Goal: Find specific page/section: Find specific page/section

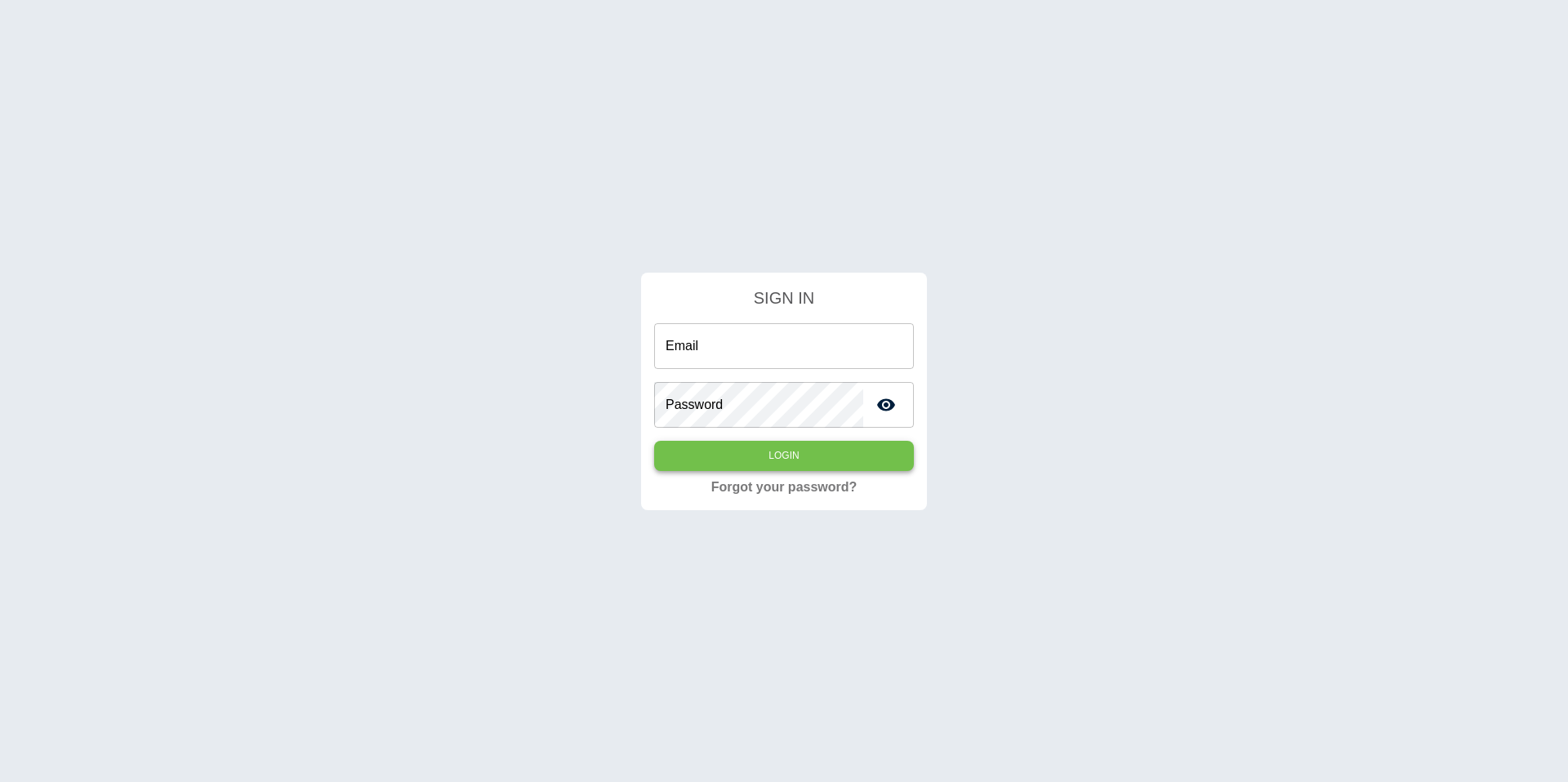
type input "**********"
click at [869, 460] on button "Login" at bounding box center [783, 455] width 259 height 30
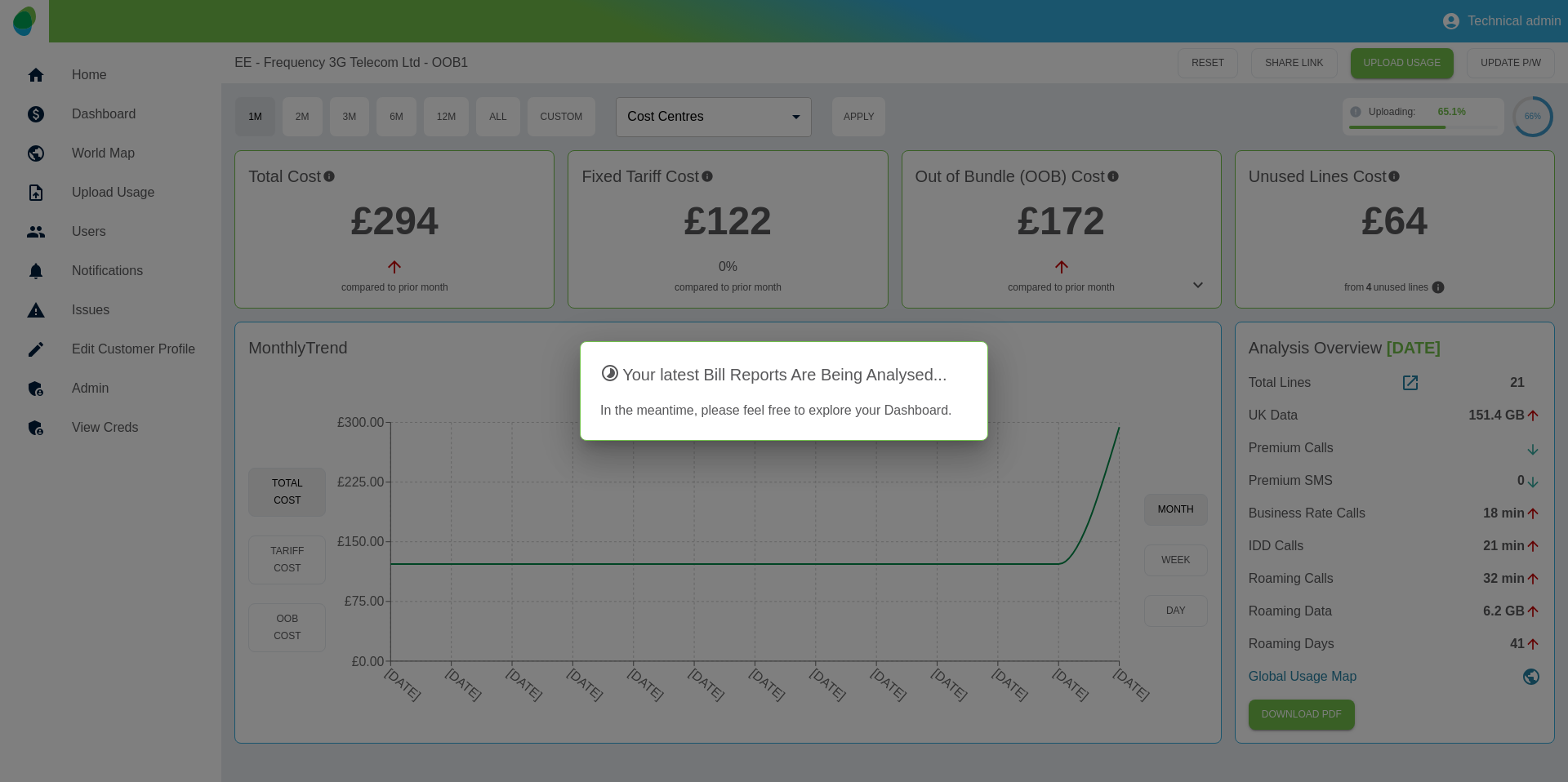
click at [1105, 322] on div at bounding box center [784, 391] width 1568 height 782
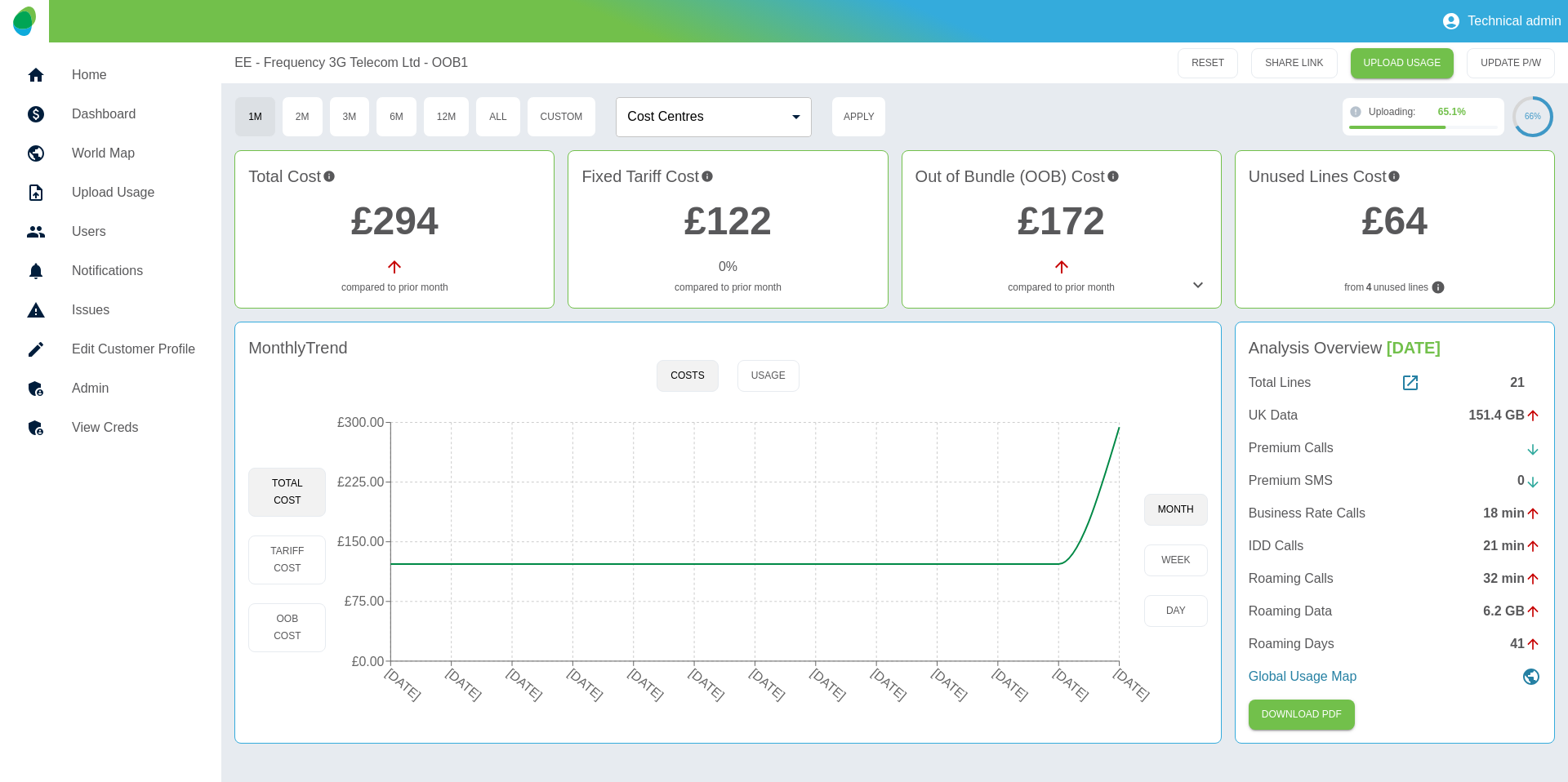
click at [1189, 288] on icon at bounding box center [1198, 285] width 20 height 20
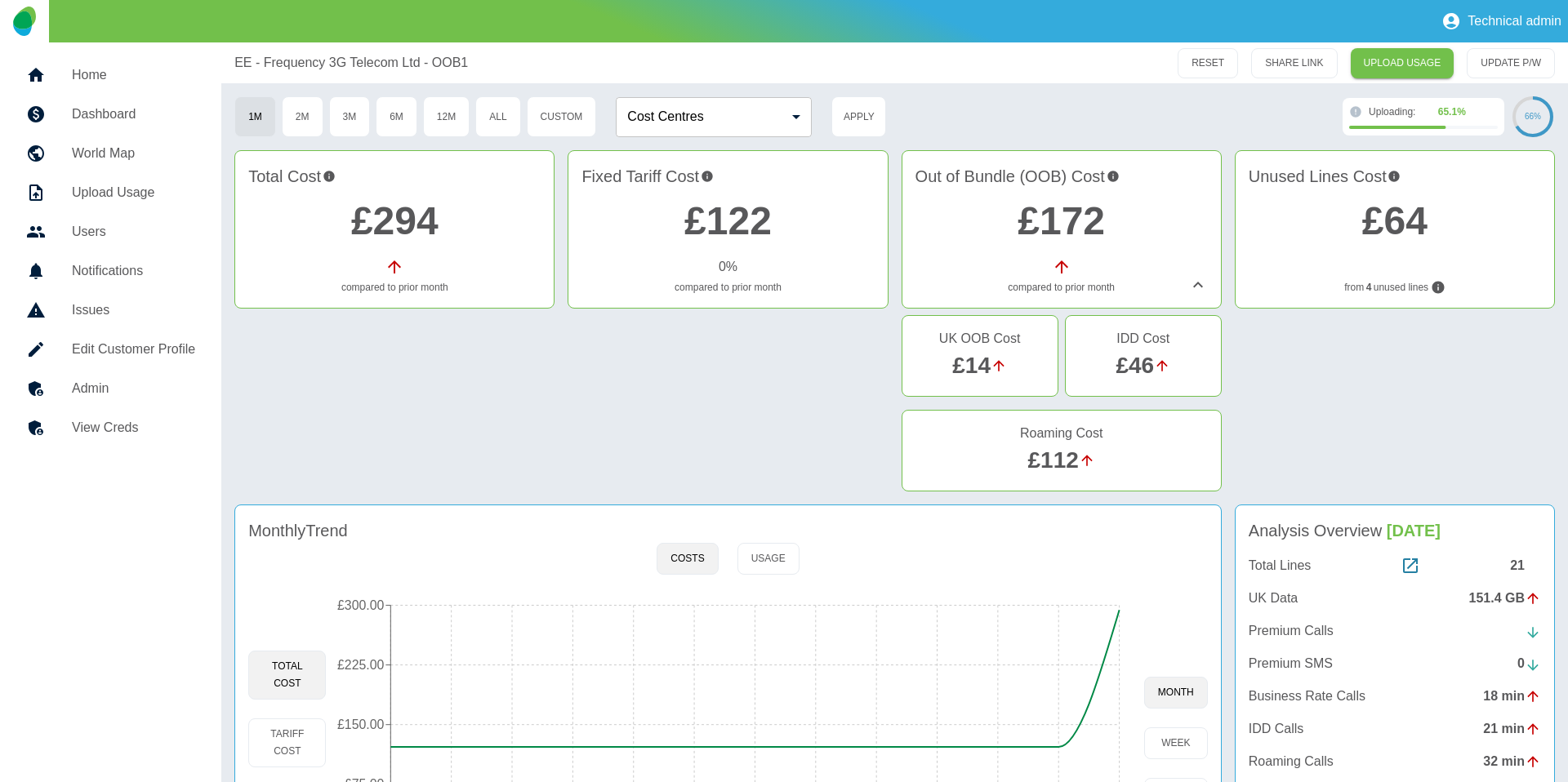
click at [1196, 288] on icon at bounding box center [1198, 285] width 20 height 20
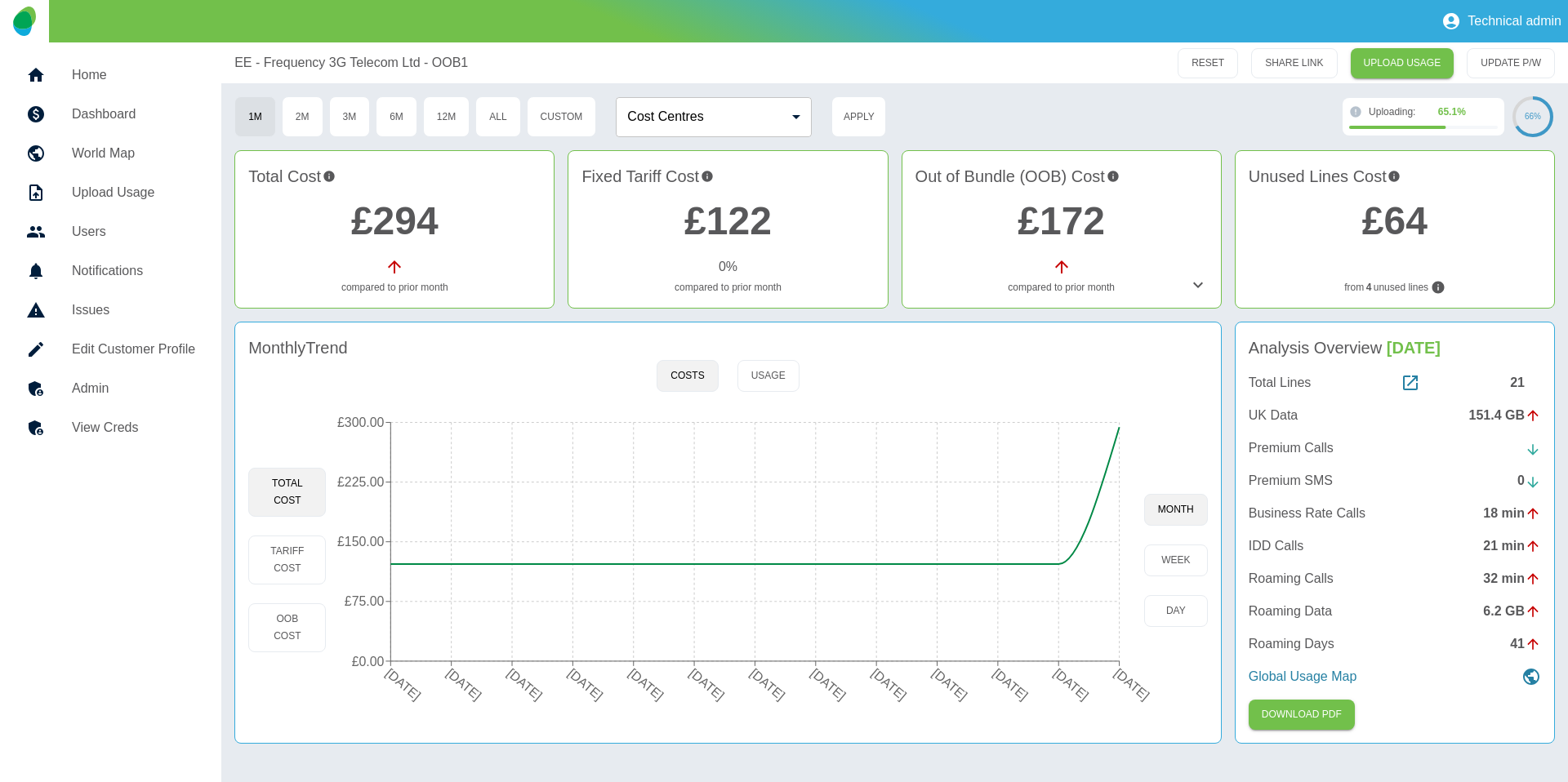
click at [1194, 276] on icon at bounding box center [1198, 285] width 20 height 20
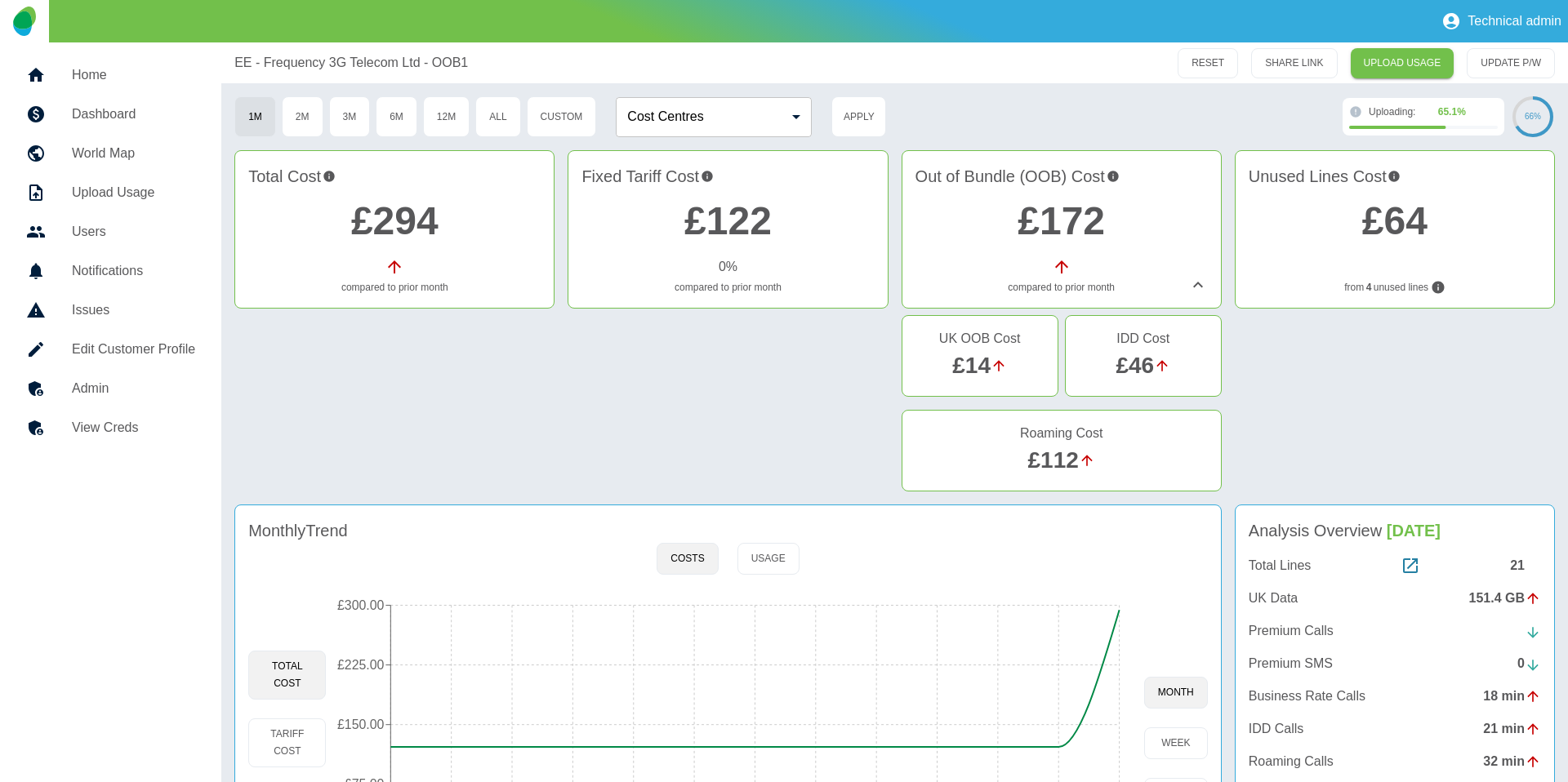
click at [1194, 278] on icon at bounding box center [1198, 285] width 20 height 20
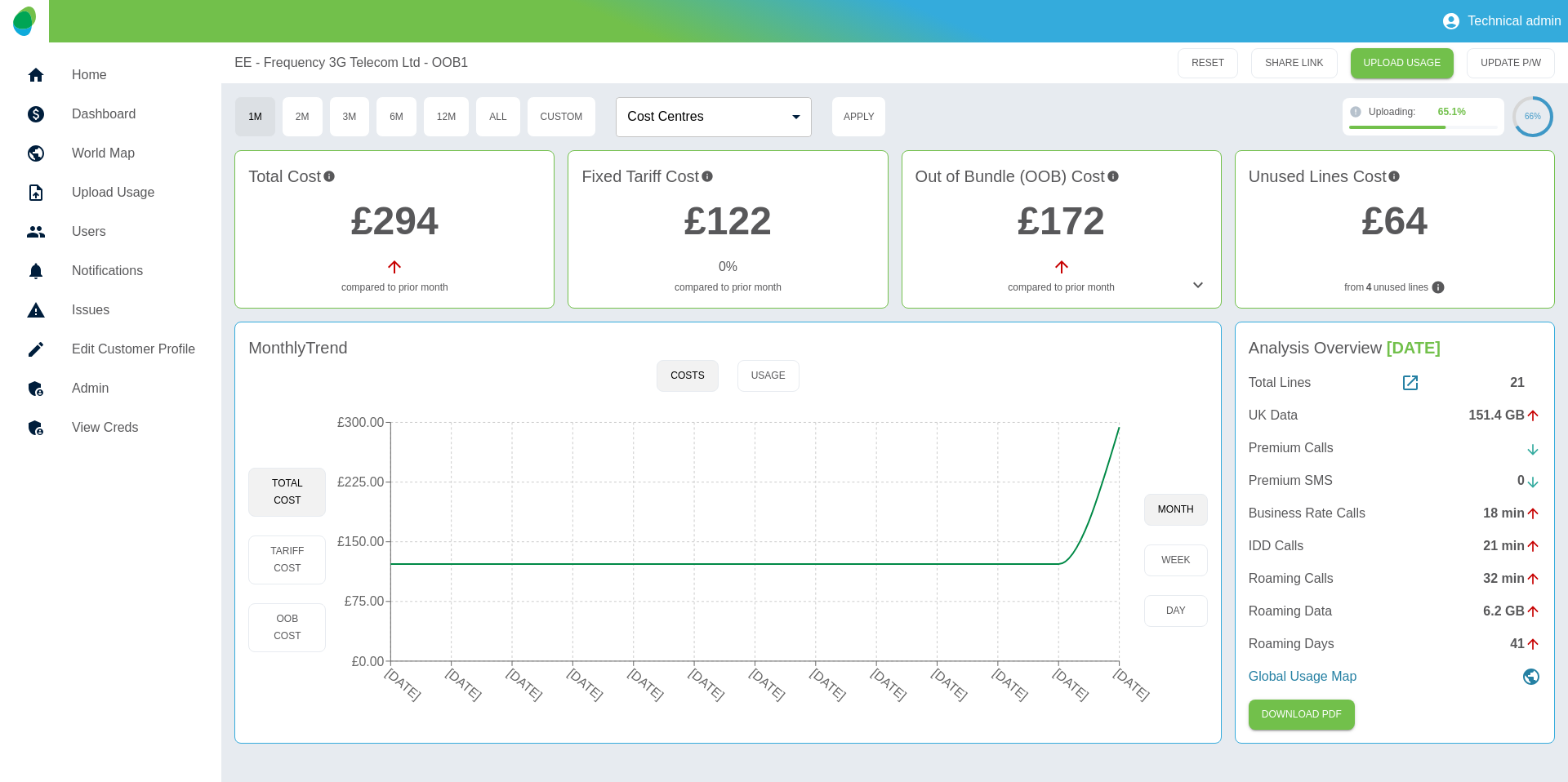
click at [125, 63] on link "Home" at bounding box center [110, 75] width 195 height 39
click at [1052, 211] on link "£172" at bounding box center [1060, 221] width 87 height 43
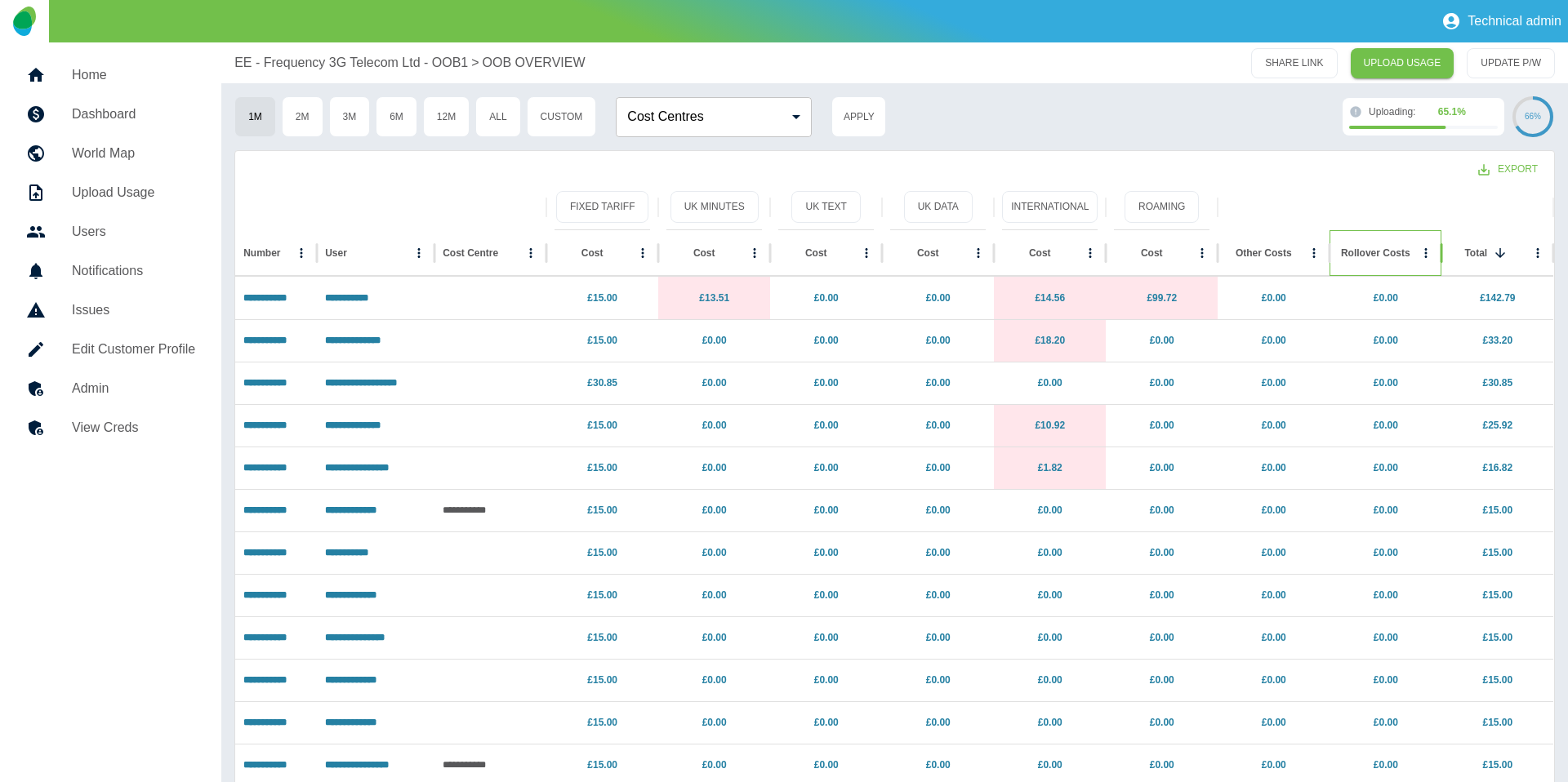
click at [1390, 253] on div "Rollover Costs" at bounding box center [1375, 253] width 69 height 12
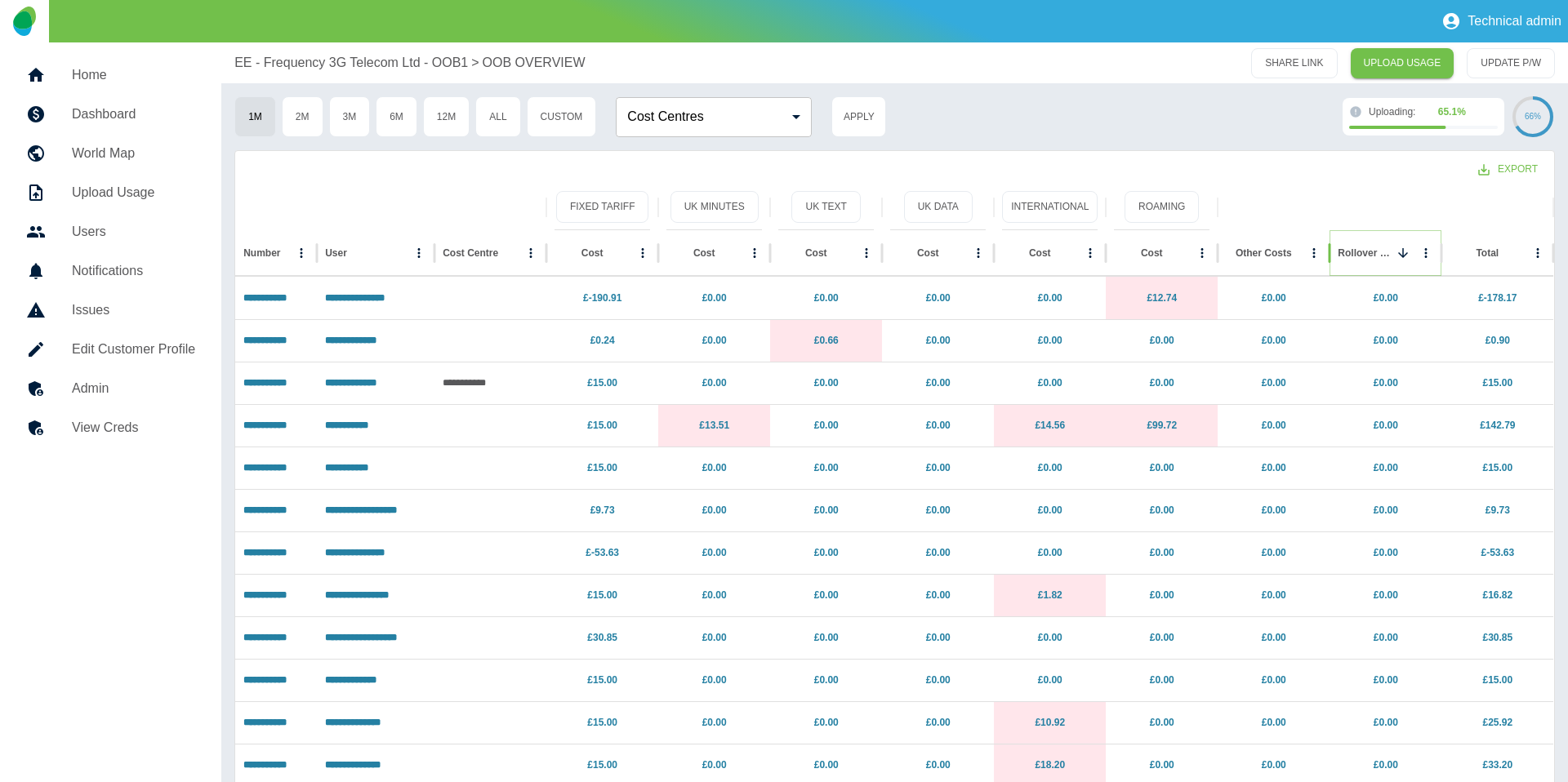
click at [1397, 251] on icon "Sort" at bounding box center [1403, 253] width 15 height 15
click at [260, 62] on p "EE - Frequency 3G Telecom Ltd - OOB1" at bounding box center [350, 63] width 234 height 20
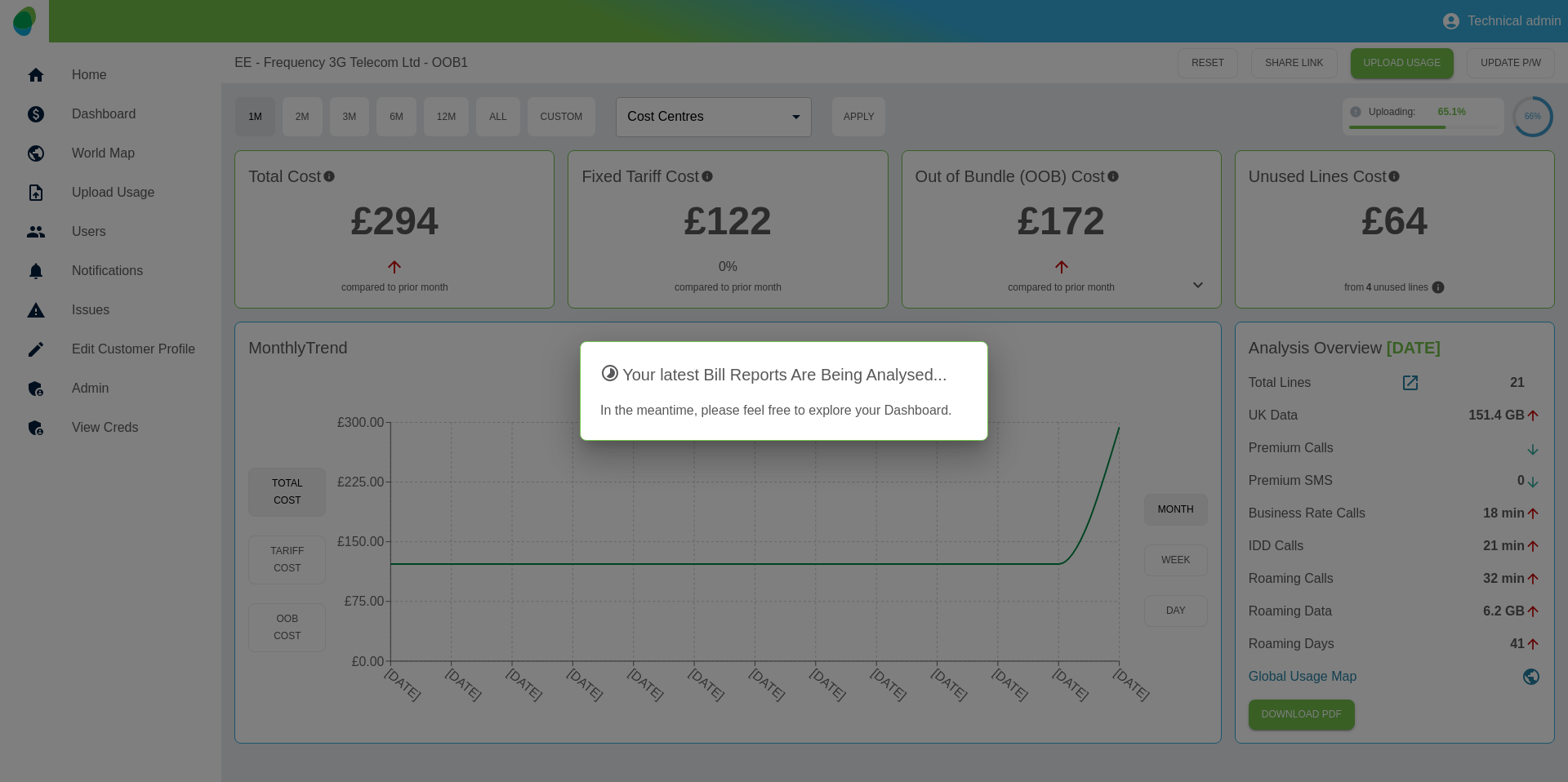
click at [1153, 411] on div at bounding box center [784, 391] width 1568 height 782
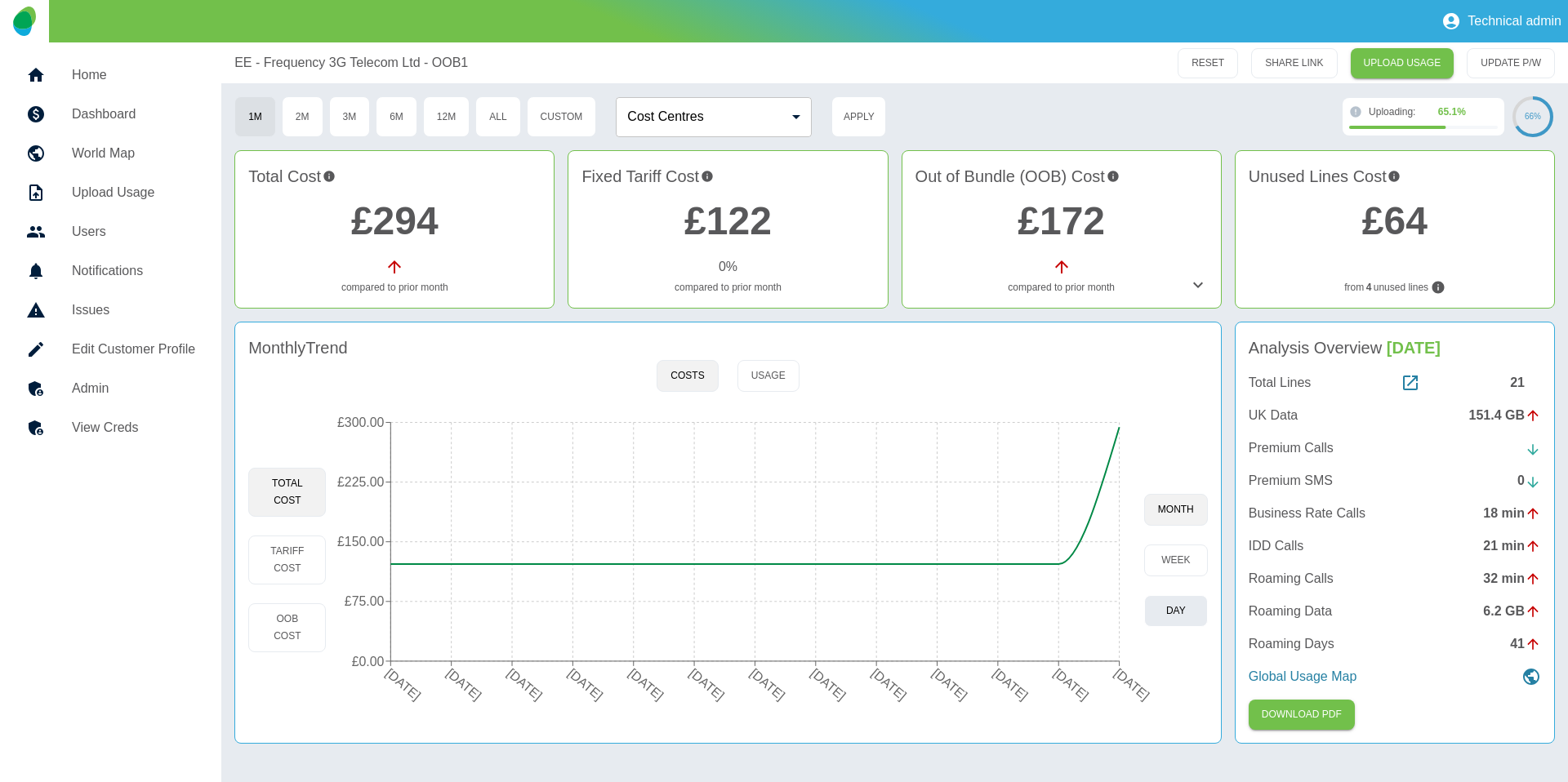
click at [1156, 621] on button "day" at bounding box center [1176, 611] width 64 height 32
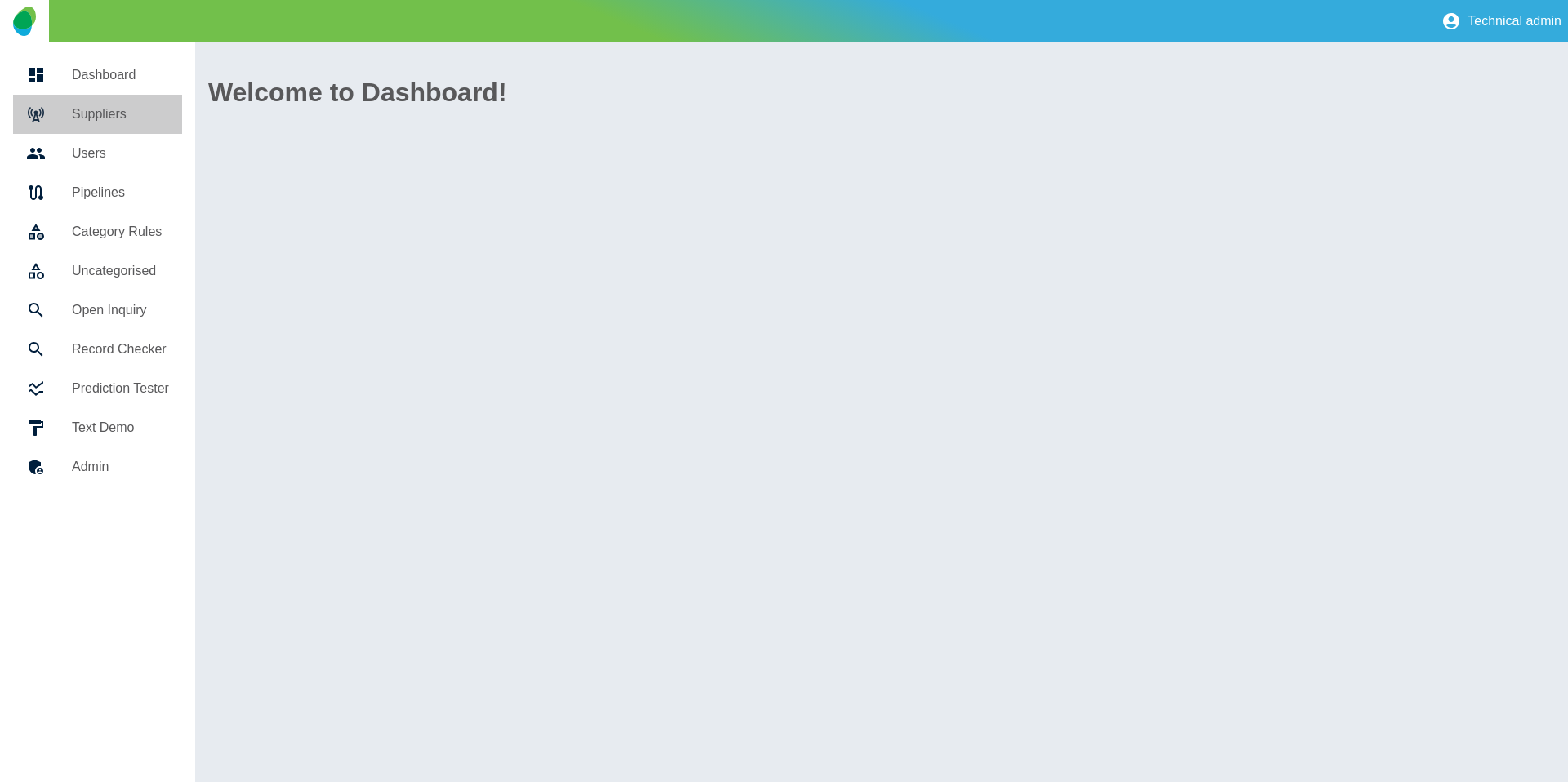
click at [107, 120] on h5 "Suppliers" at bounding box center [119, 115] width 97 height 20
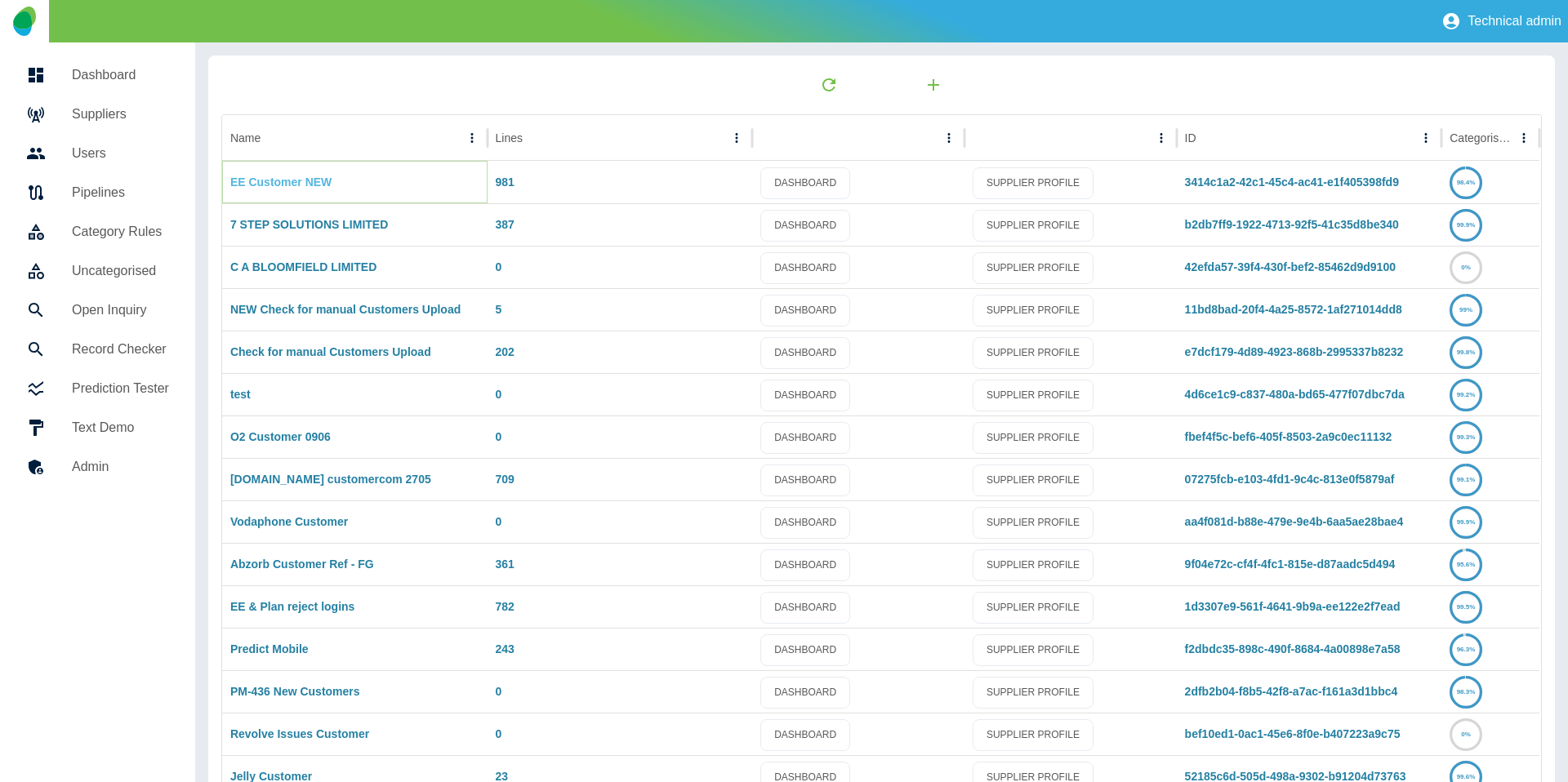
click at [285, 175] on link "EE Customer NEW" at bounding box center [280, 181] width 101 height 13
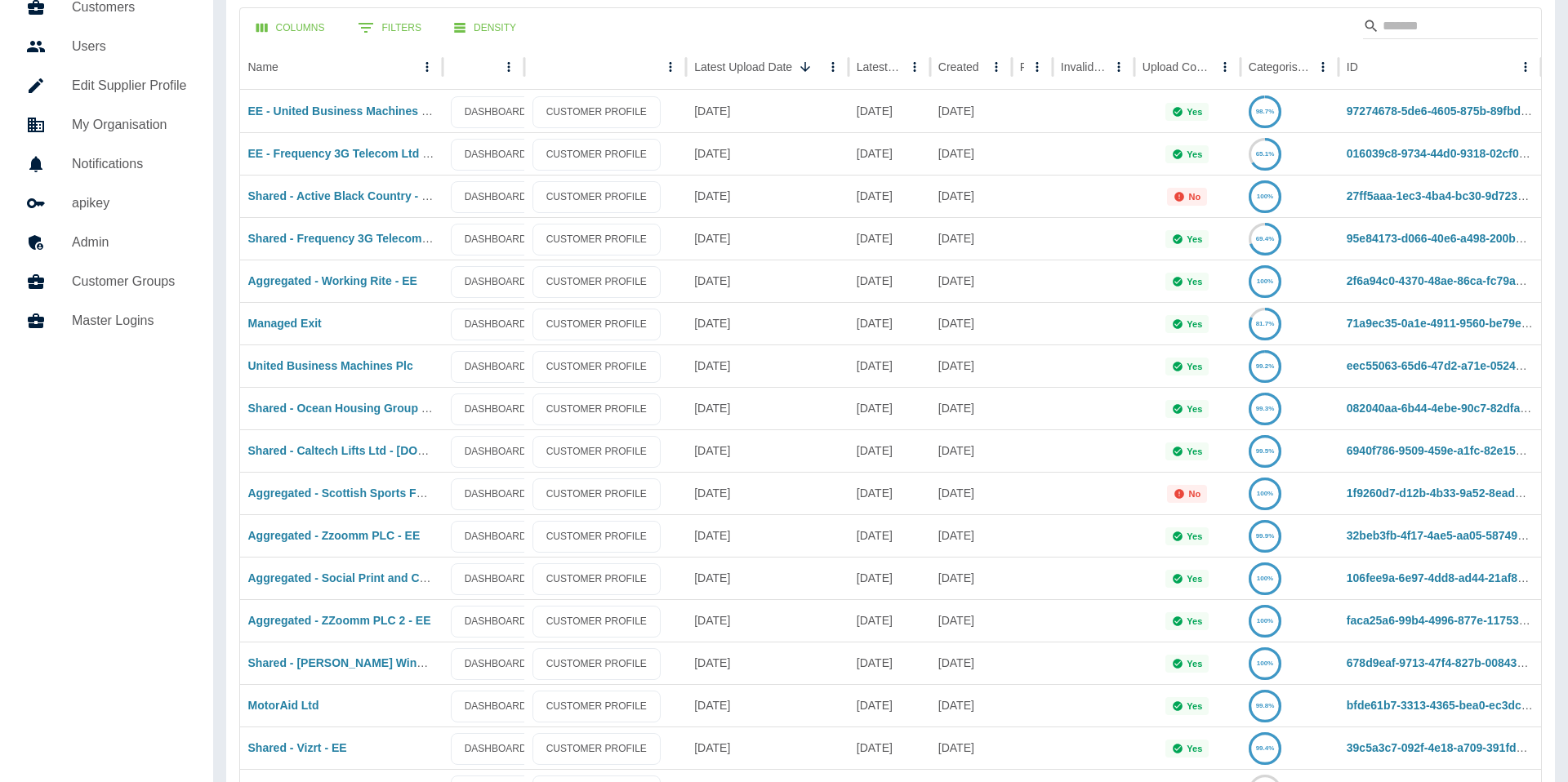
scroll to position [96, 0]
